Goal: Task Accomplishment & Management: Manage account settings

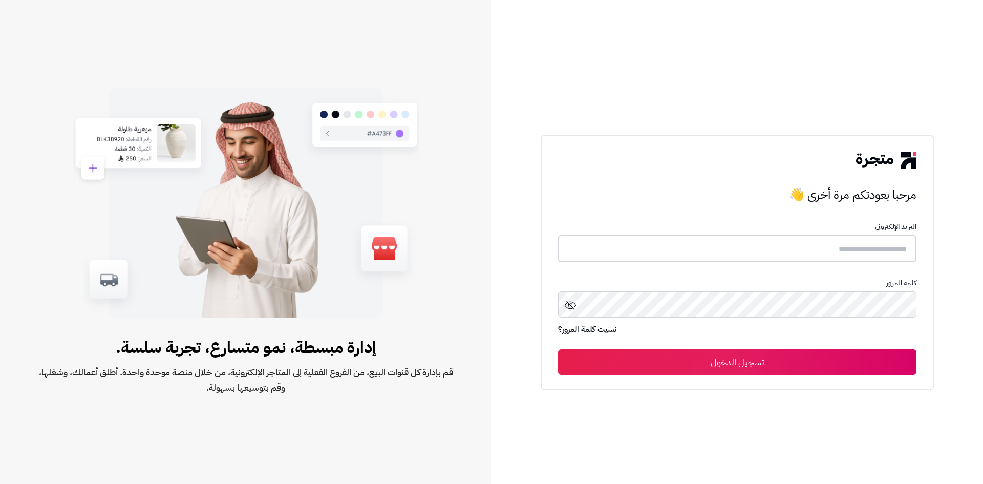
type input "**********"
click at [806, 361] on button "تسجيل الدخول" at bounding box center [737, 362] width 358 height 26
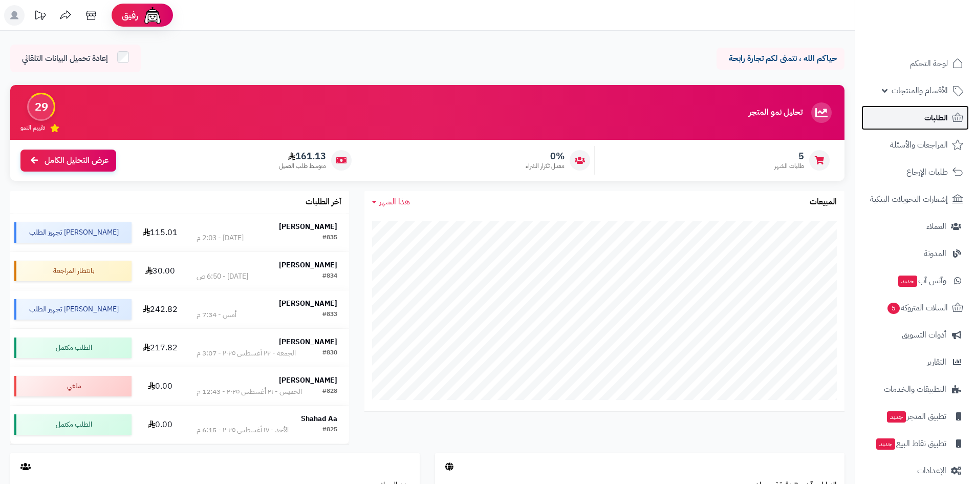
click at [922, 116] on link "الطلبات" at bounding box center [914, 117] width 107 height 25
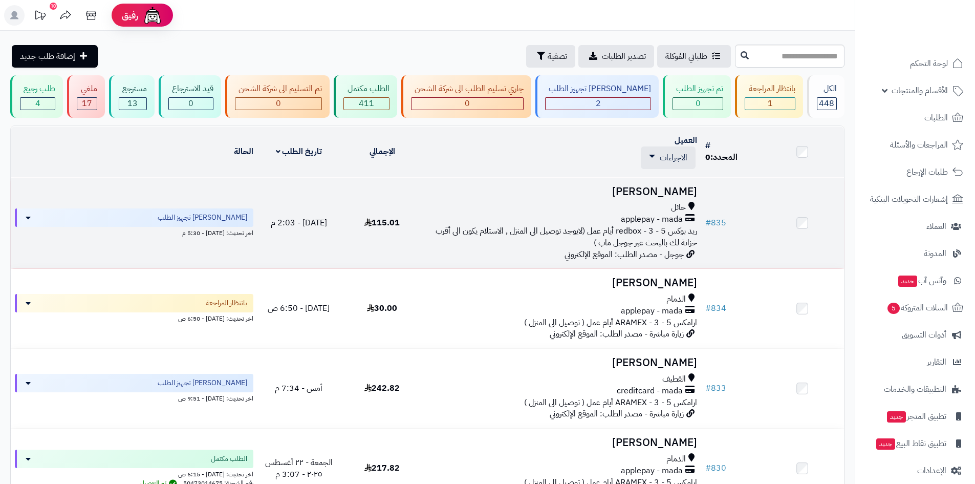
click at [658, 229] on span "ريد بوكس redbox - 3 - 5 أيام عمل (لايوجد توصيل الى المنزل , الاستلام يكون الى أ…" at bounding box center [567, 237] width 262 height 24
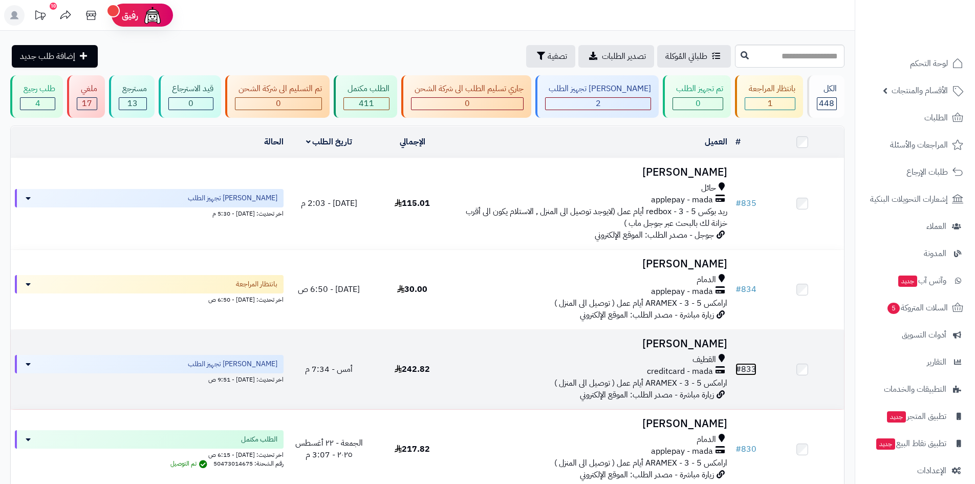
drag, startPoint x: 711, startPoint y: 359, endPoint x: 748, endPoint y: 368, distance: 38.5
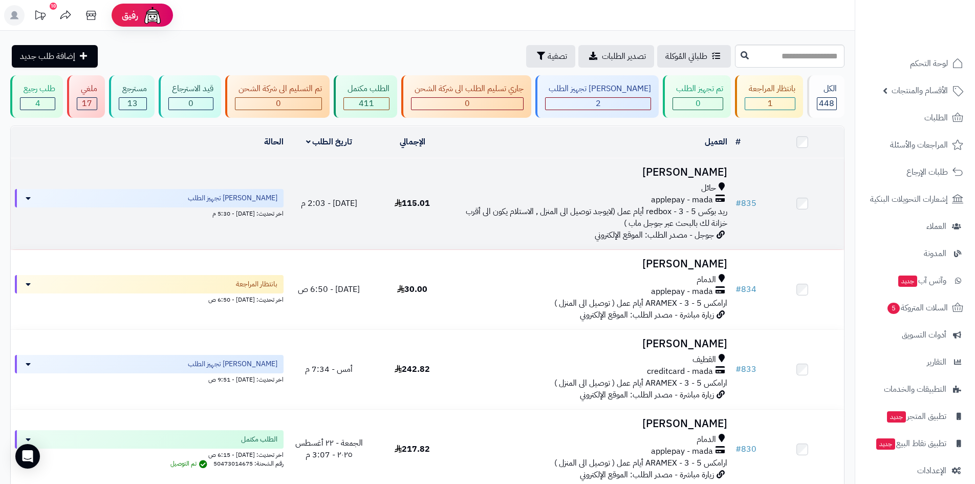
click at [709, 186] on span "حائل" at bounding box center [708, 188] width 15 height 12
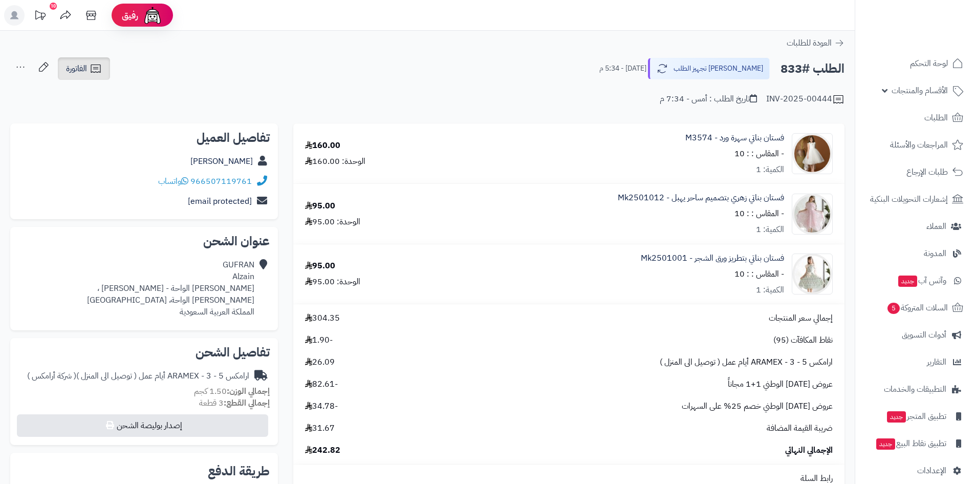
click at [94, 74] on icon at bounding box center [96, 68] width 12 height 12
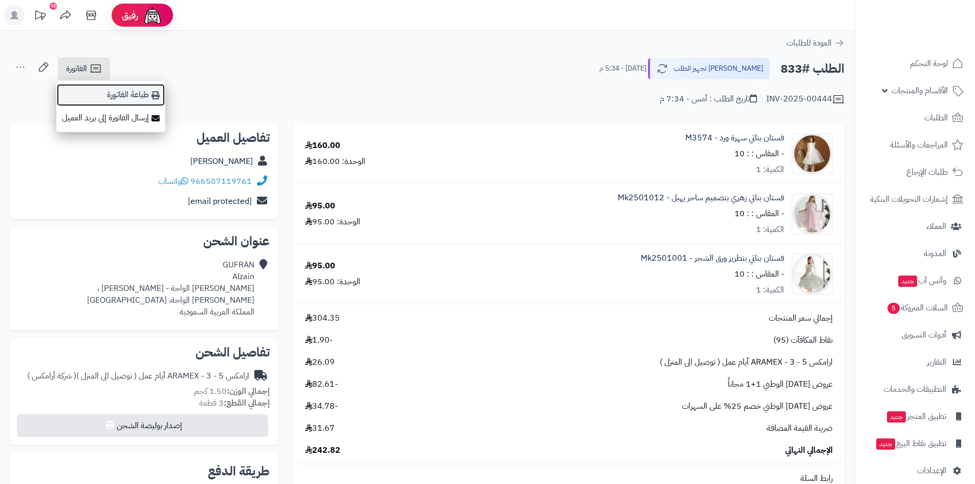
click at [97, 90] on link "طباعة الفاتورة" at bounding box center [110, 94] width 109 height 23
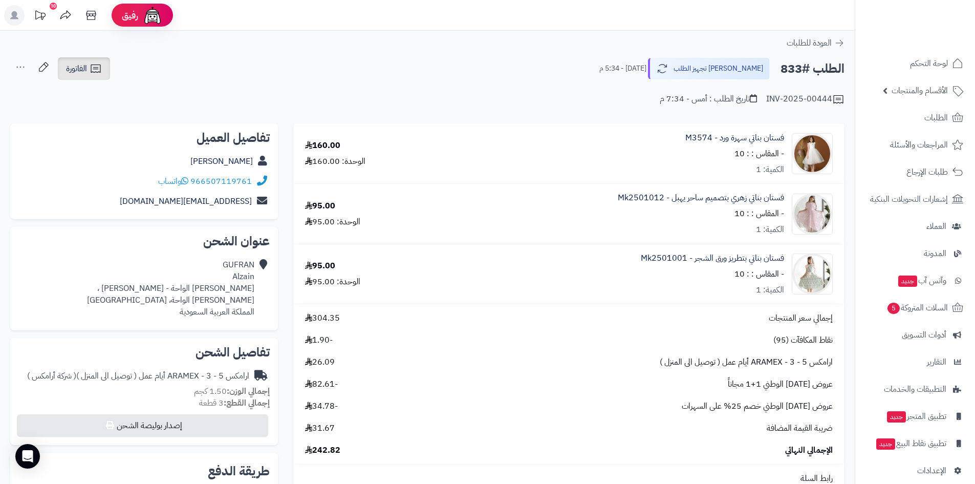
click at [82, 69] on span "الفاتورة" at bounding box center [76, 68] width 21 height 12
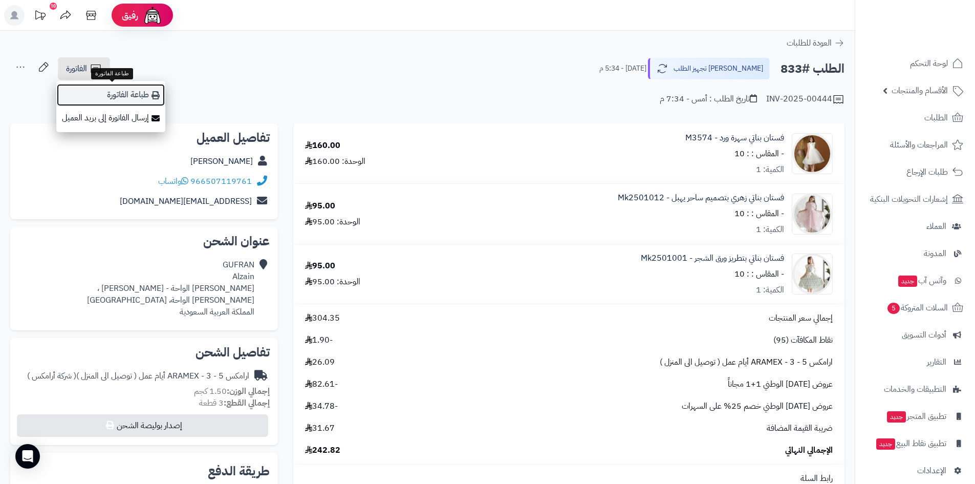
click at [101, 90] on link "طباعة الفاتورة" at bounding box center [110, 94] width 109 height 23
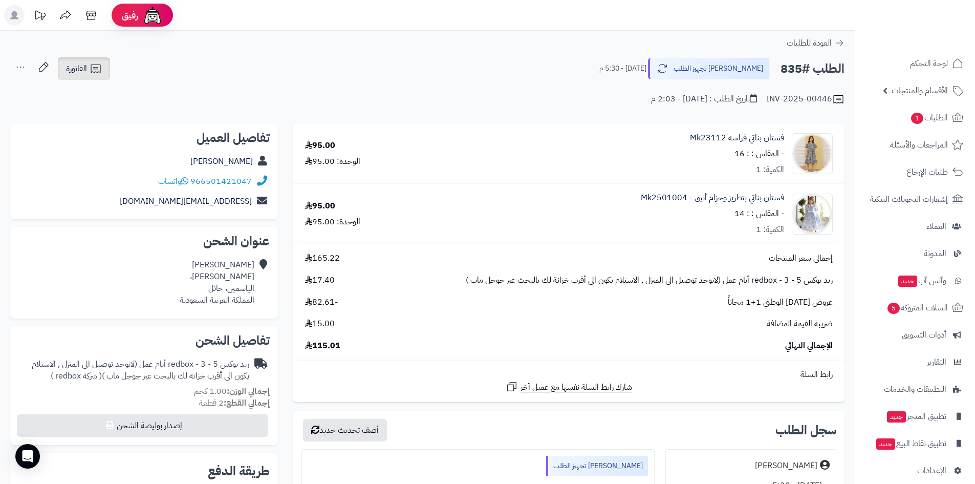
click at [84, 69] on span "الفاتورة" at bounding box center [76, 68] width 21 height 12
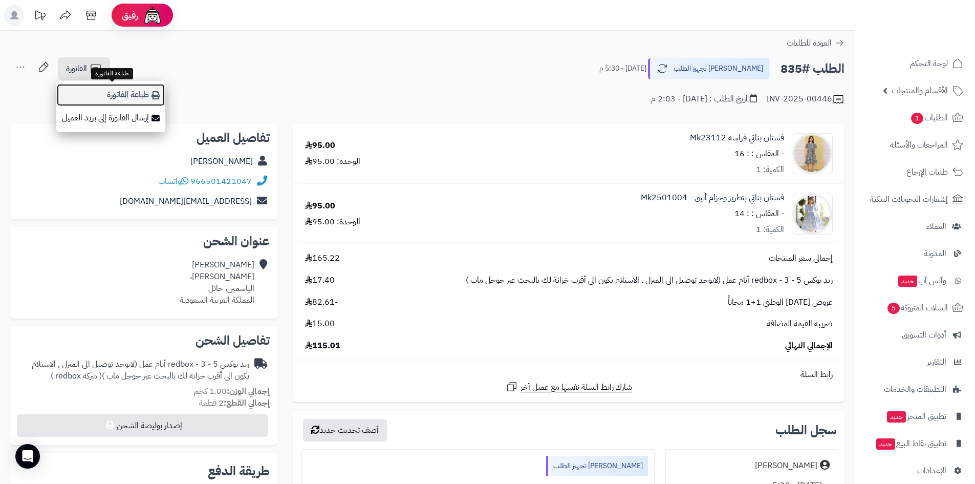
click at [108, 89] on link "طباعة الفاتورة" at bounding box center [110, 94] width 109 height 23
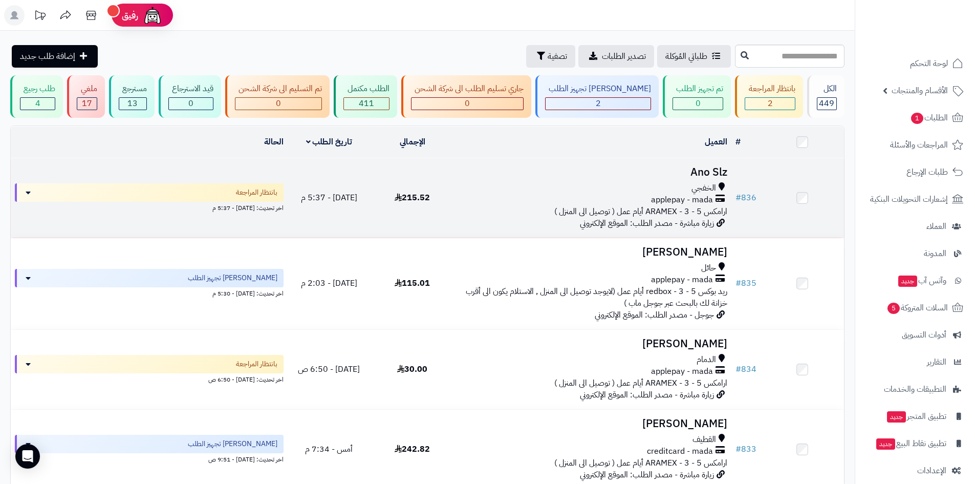
drag, startPoint x: 693, startPoint y: 195, endPoint x: 722, endPoint y: 189, distance: 28.7
click at [722, 189] on icon at bounding box center [722, 188] width 6 height 12
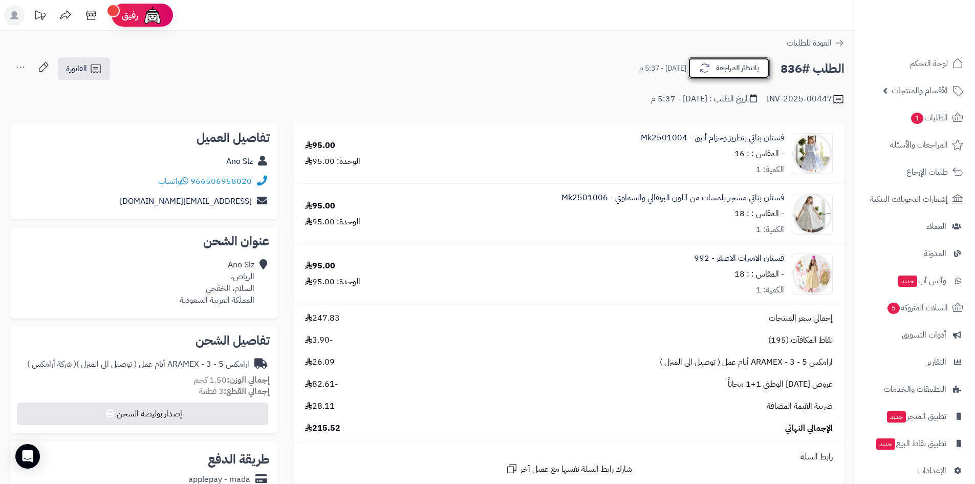
click at [735, 73] on button "بانتظار المراجعة" at bounding box center [729, 67] width 82 height 21
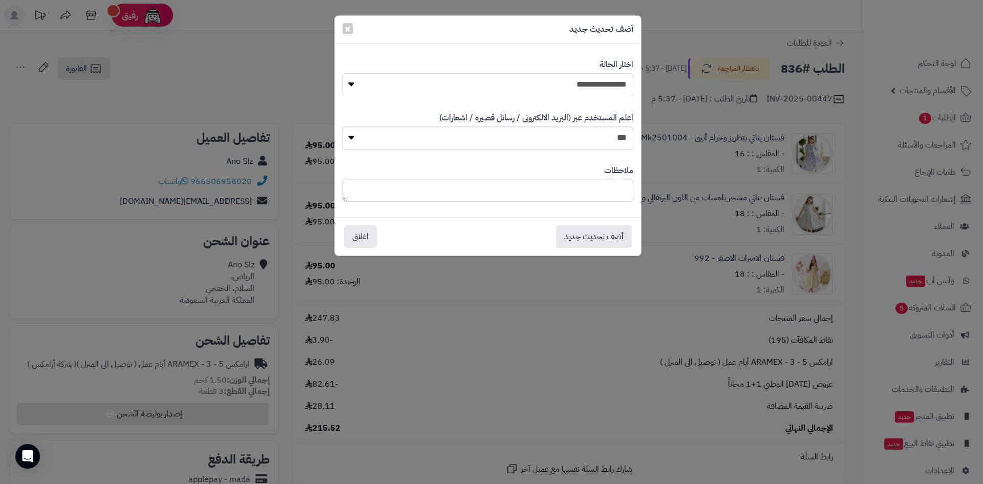
click at [613, 80] on select "**********" at bounding box center [487, 84] width 291 height 23
select select "*"
click at [342, 73] on select "**********" at bounding box center [487, 84] width 291 height 23
click at [601, 238] on button "أضف تحديث جديد" at bounding box center [594, 236] width 76 height 23
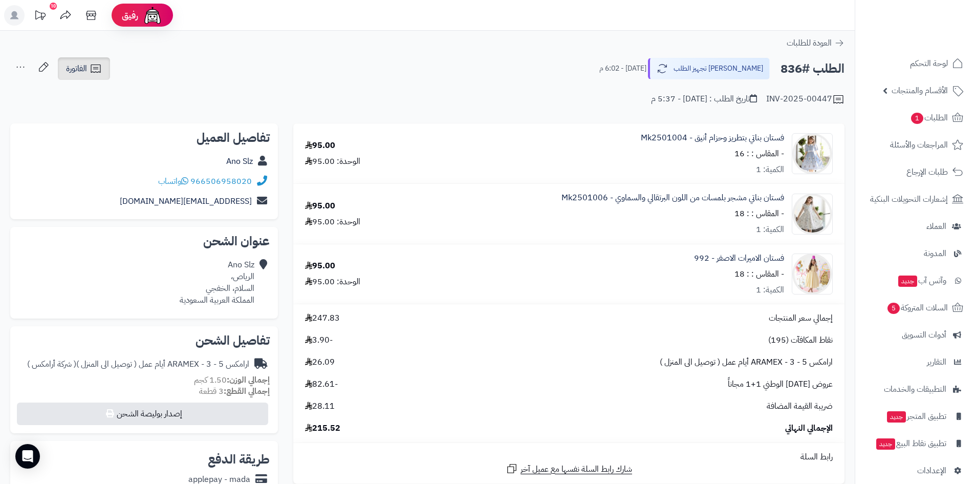
click at [92, 68] on icon at bounding box center [96, 68] width 10 height 8
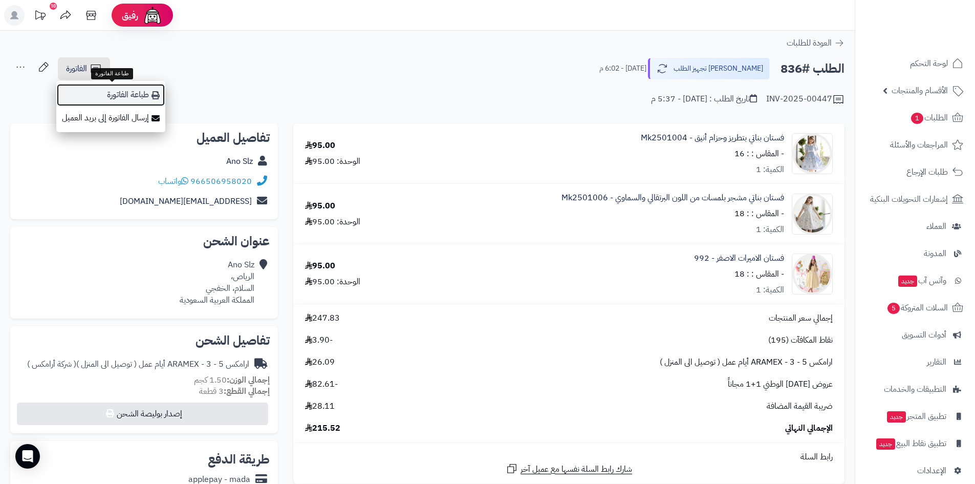
click at [117, 96] on link "طباعة الفاتورة" at bounding box center [110, 94] width 109 height 23
